Goal: Check status

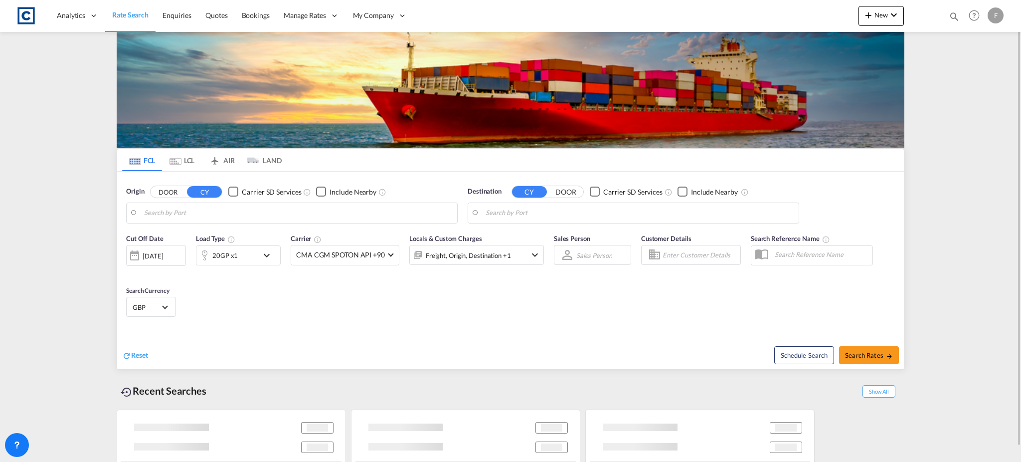
type input "GB-WR14, [GEOGRAPHIC_DATA]"
type input "Ningbo, CNNGB"
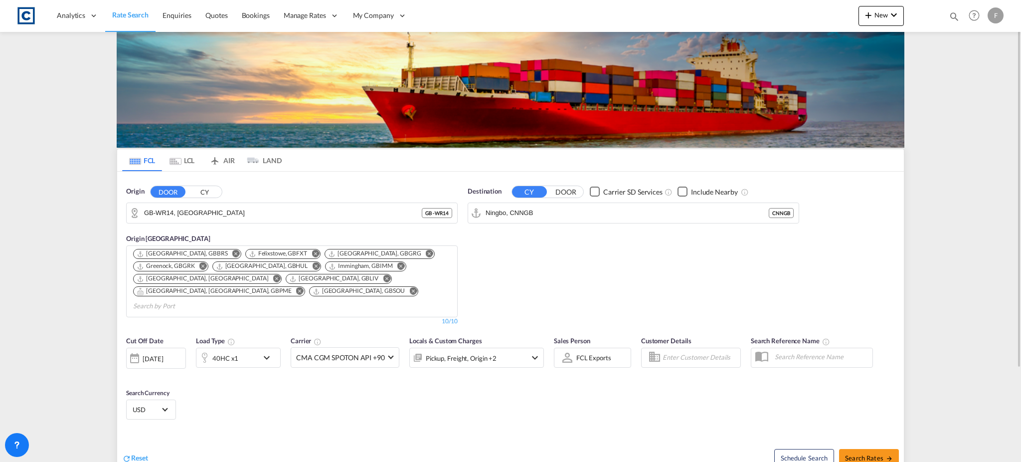
click at [952, 19] on md-icon "icon-magnify" at bounding box center [954, 16] width 11 height 11
click at [801, 19] on select "Bookings Quotes Enquiries" at bounding box center [795, 16] width 47 height 18
select select "Quotes"
click at [772, 7] on select "Bookings Quotes Enquiries" at bounding box center [795, 16] width 47 height 18
click at [841, 20] on input at bounding box center [879, 15] width 124 height 17
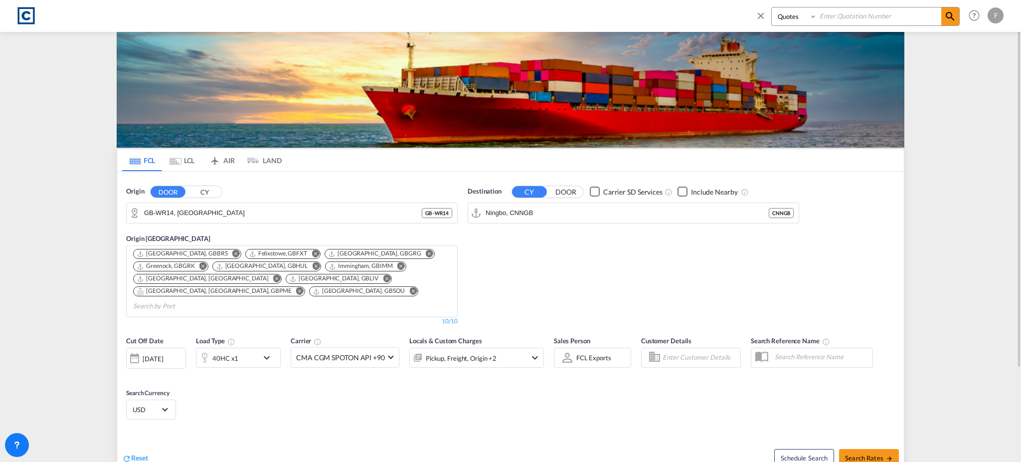
paste input "CAD000009440"
type input "CAD000009440"
click at [950, 16] on md-icon "icon-magnify" at bounding box center [950, 16] width 12 height 12
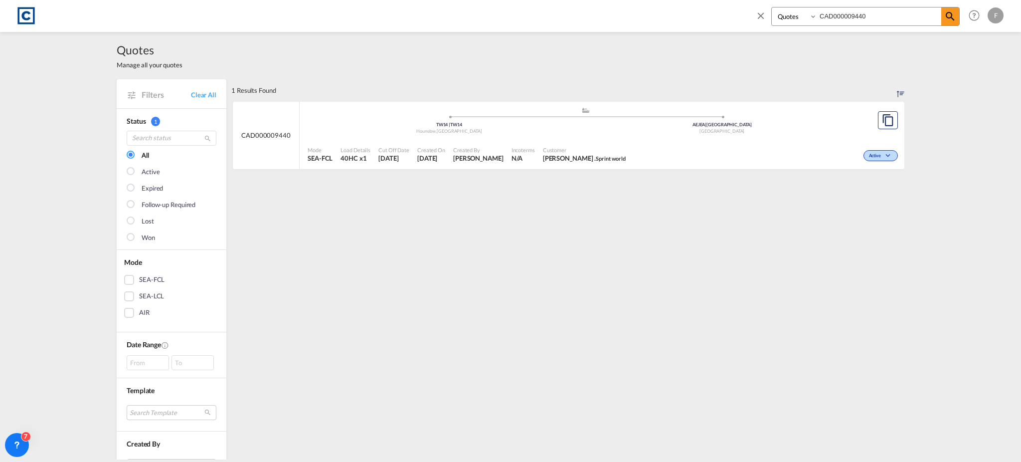
click at [876, 158] on span "Active" at bounding box center [876, 156] width 14 height 7
click at [859, 194] on span "Won" at bounding box center [860, 198] width 25 height 11
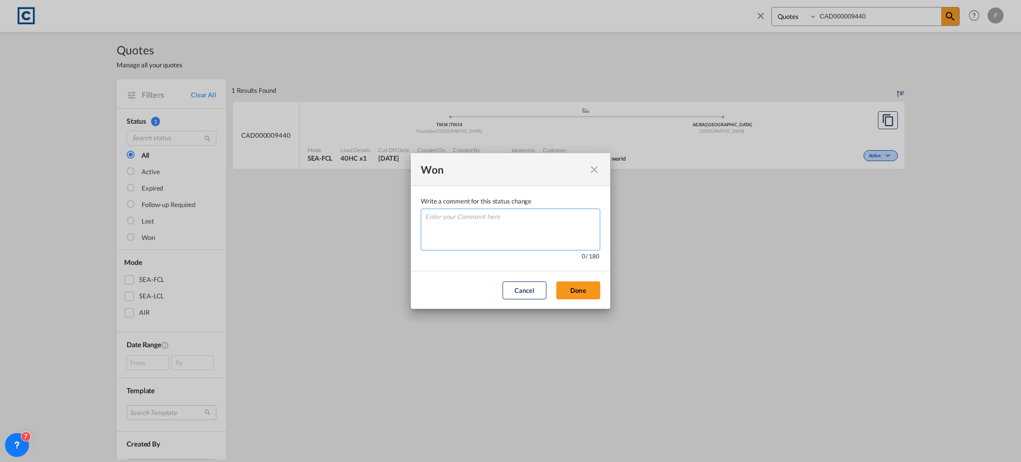
click at [548, 220] on textarea "Write a comment ..." at bounding box center [510, 229] width 179 height 42
type textarea "w"
click at [575, 292] on button "Done" at bounding box center [578, 290] width 44 height 18
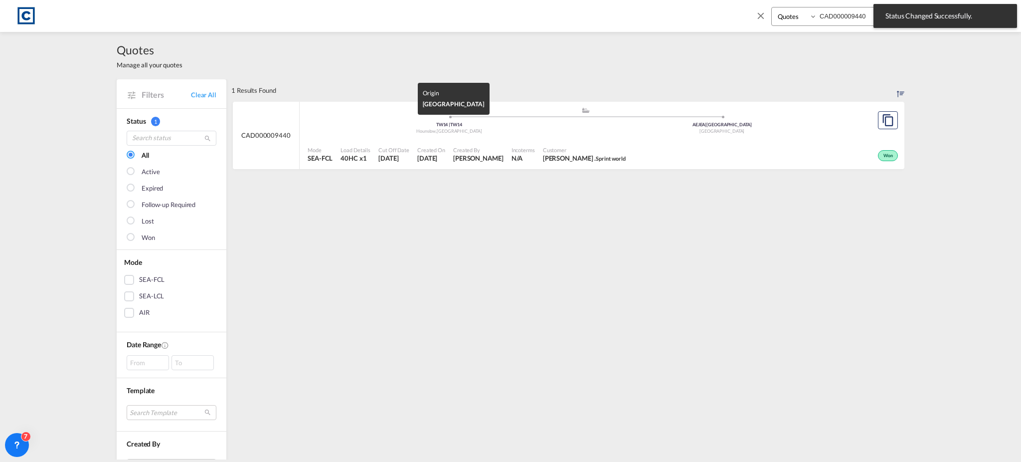
click at [364, 128] on div "Hounslow , [GEOGRAPHIC_DATA]" at bounding box center [449, 131] width 273 height 6
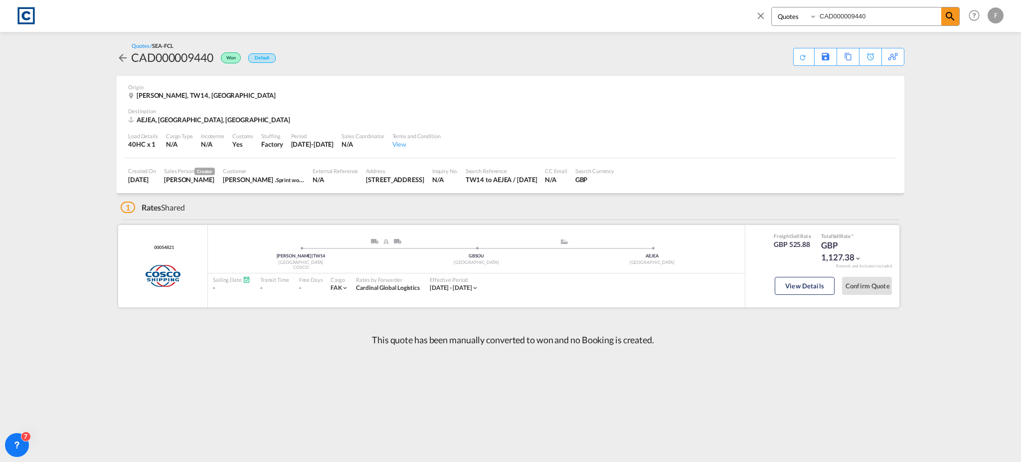
click at [164, 244] on span "00054821" at bounding box center [163, 247] width 22 height 6
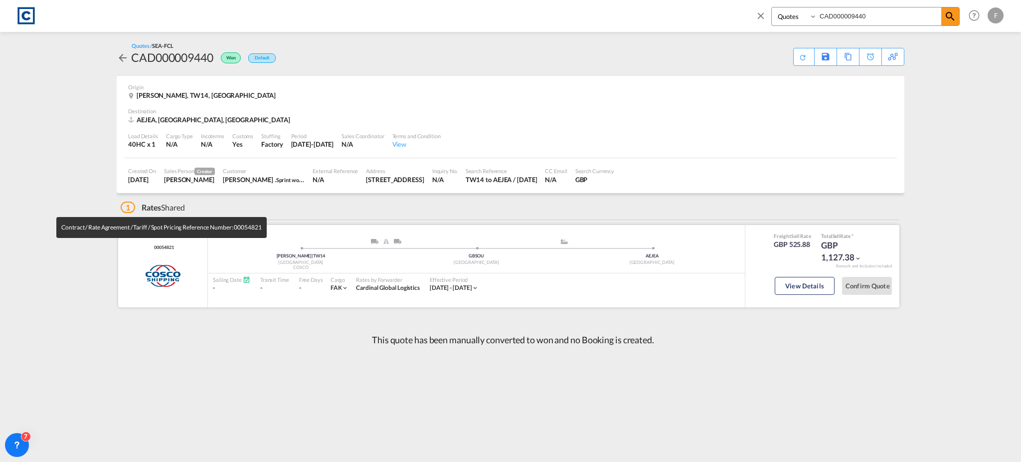
click at [164, 244] on span "00054821" at bounding box center [163, 247] width 22 height 6
copy span "00054821"
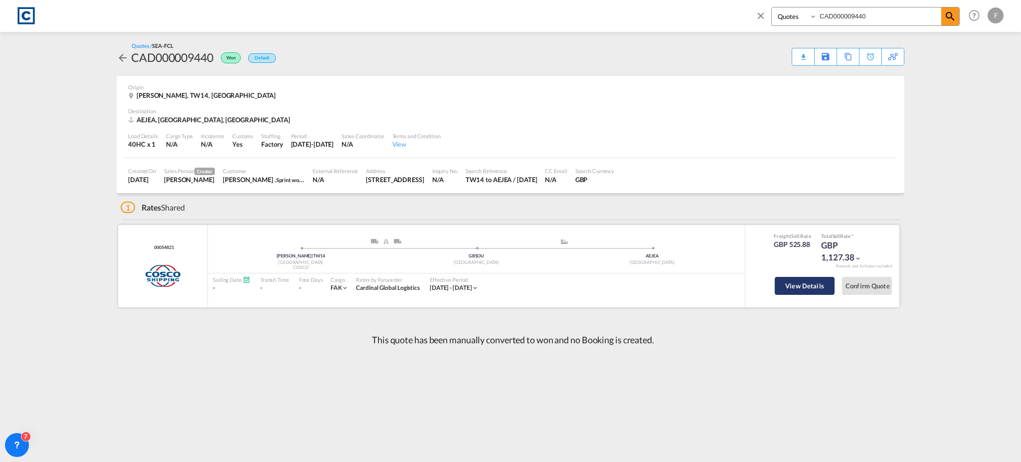
click at [803, 282] on button "View Details" at bounding box center [805, 286] width 60 height 18
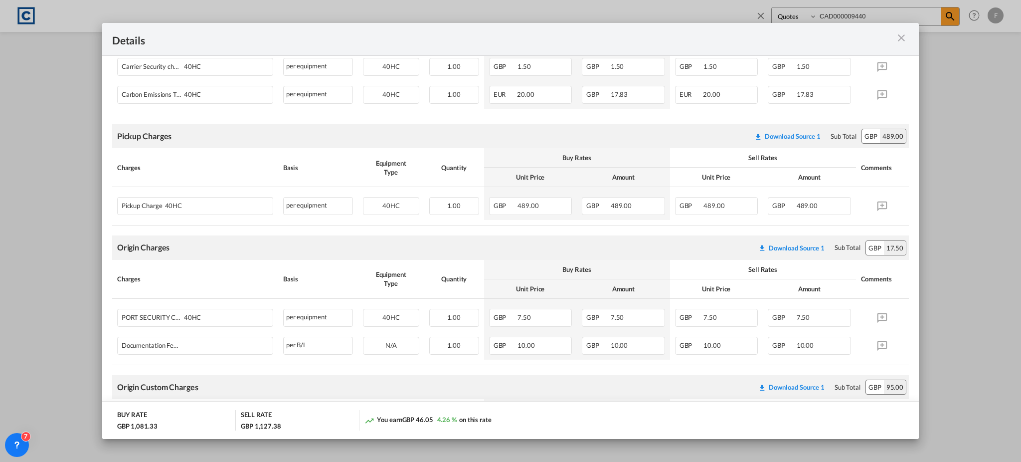
scroll to position [399, 0]
